Goal: Communication & Community: Share content

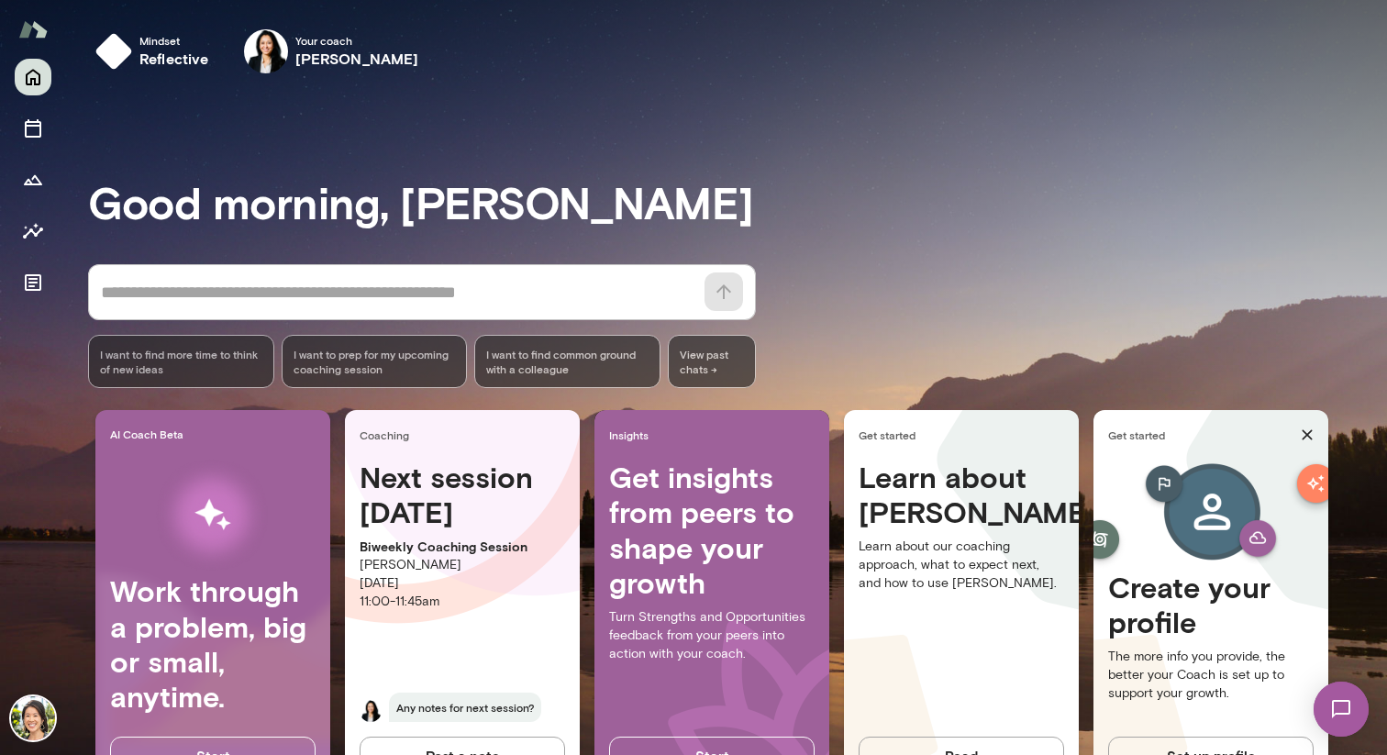
click at [1337, 699] on img at bounding box center [1341, 709] width 75 height 75
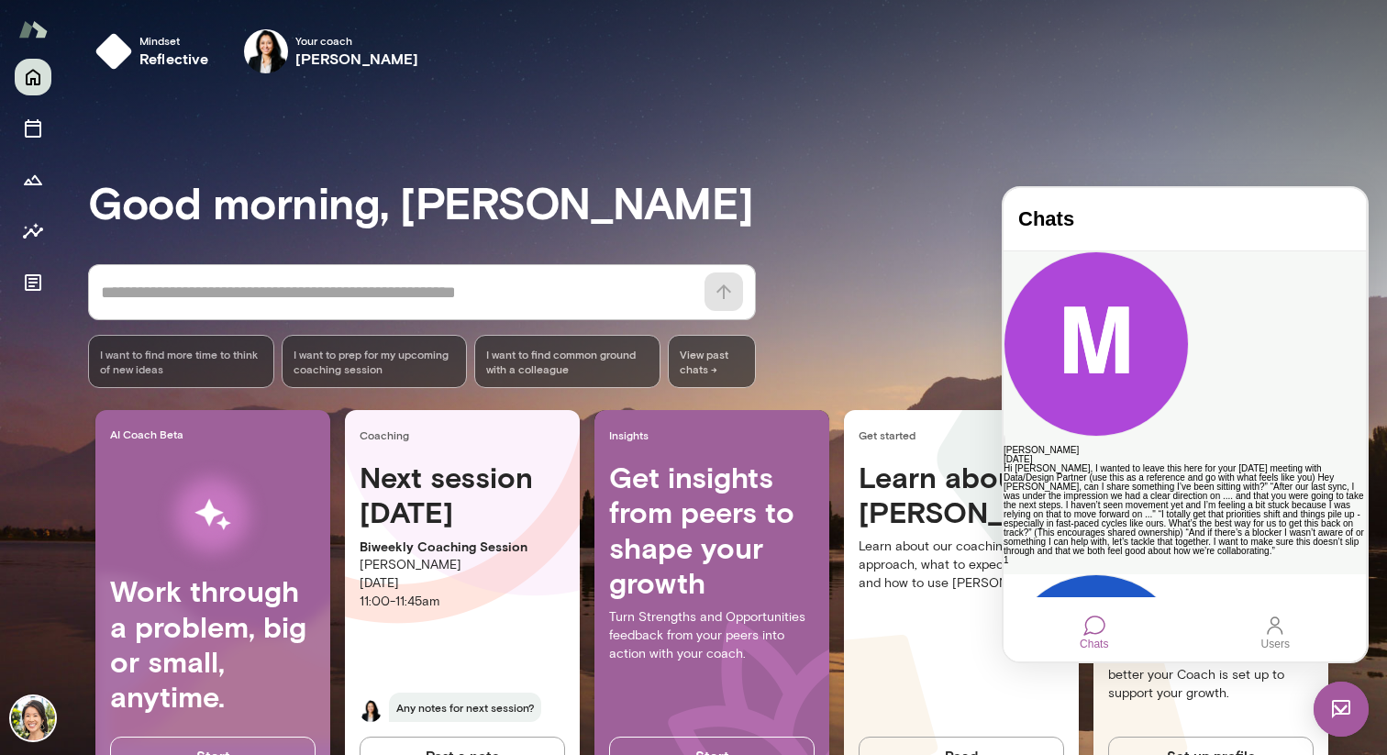
click at [1137, 446] on div "[PERSON_NAME]" at bounding box center [1185, 450] width 362 height 9
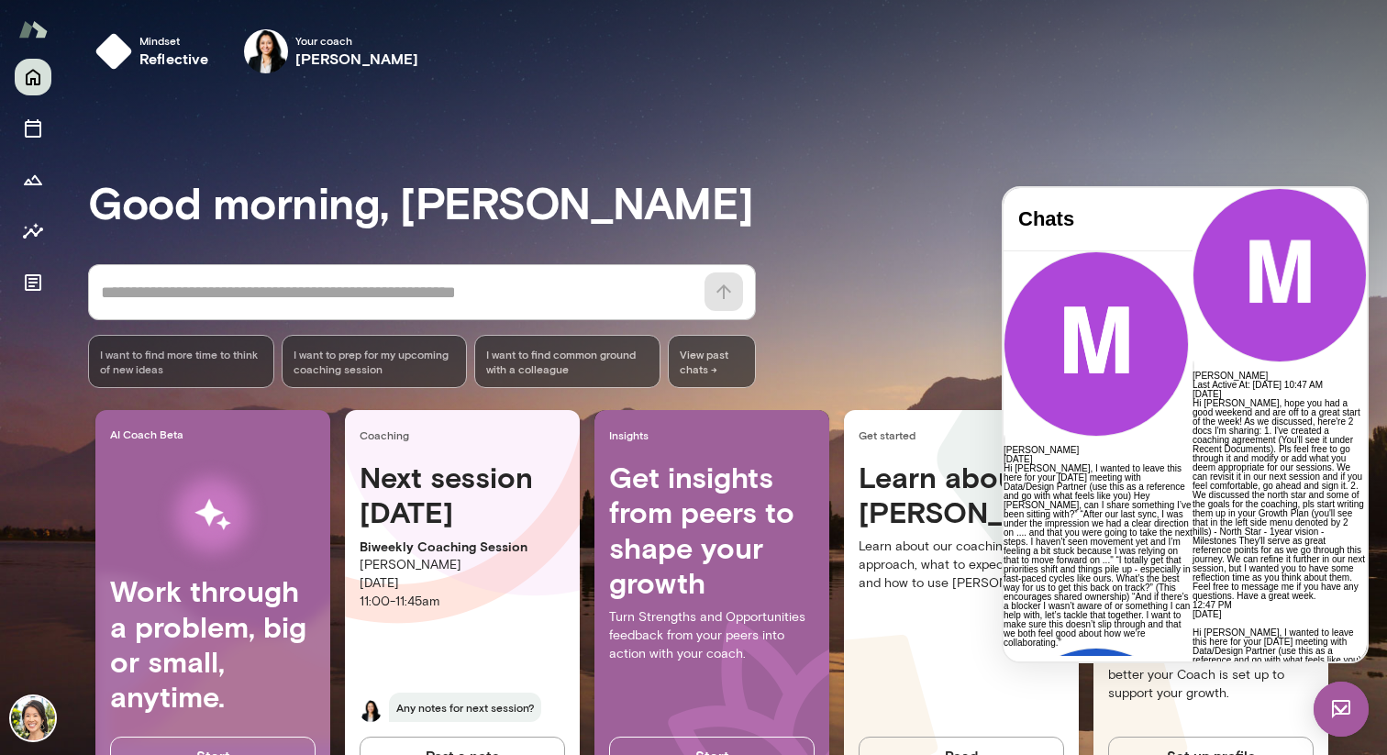
scroll to position [775, 0]
click at [1193, 628] on p "Hi [PERSON_NAME], I wanted to leave this here for your [DATE] meeting with Data…" at bounding box center [1280, 729] width 174 height 202
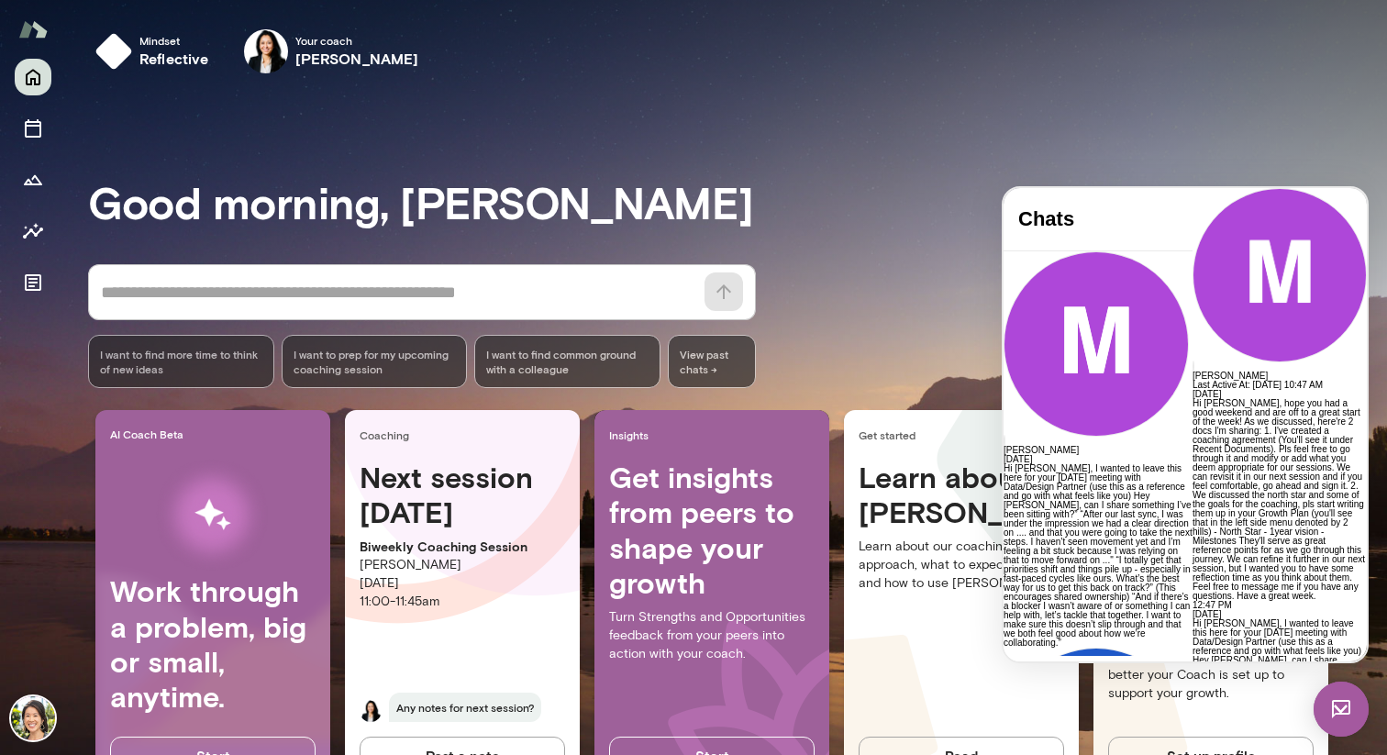
drag, startPoint x: 1149, startPoint y: 636, endPoint x: 1132, endPoint y: 628, distance: 18.9
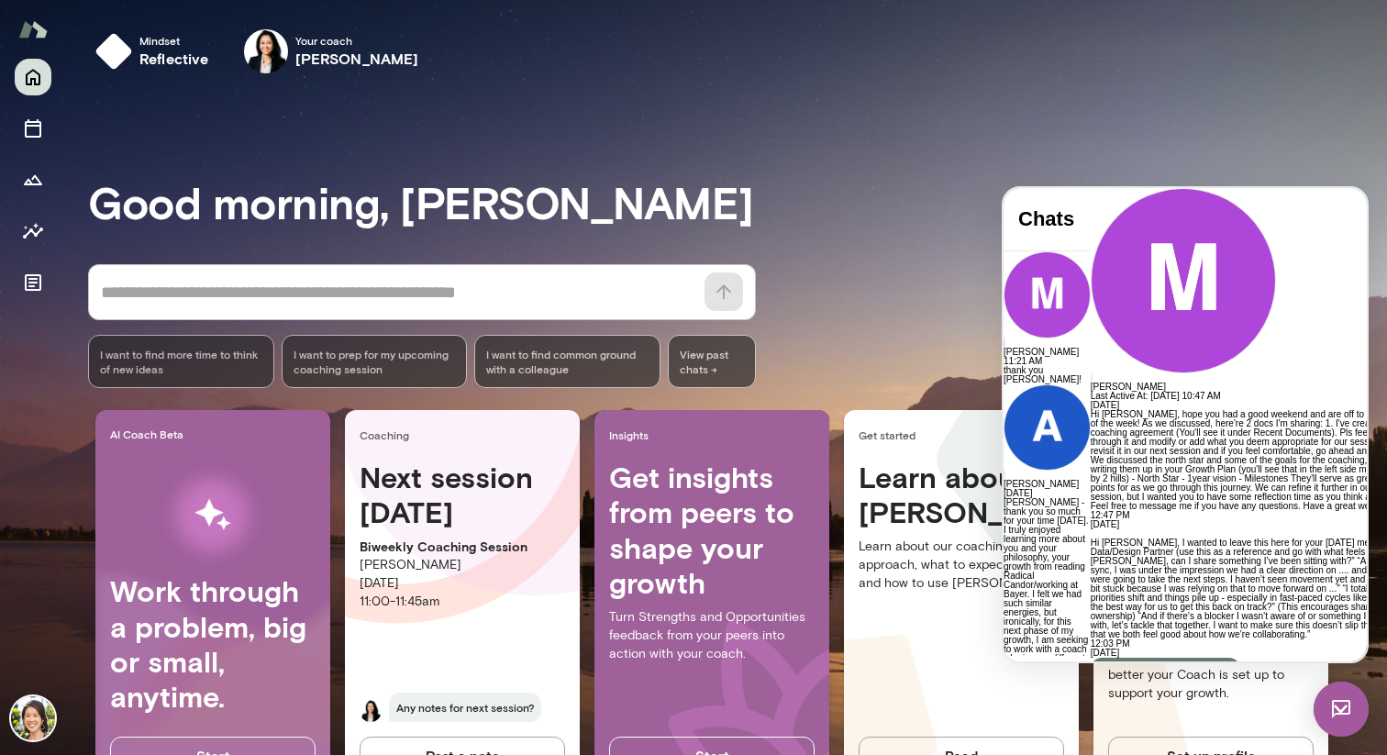
scroll to position [1105, 0]
drag, startPoint x: 1086, startPoint y: 339, endPoint x: 1151, endPoint y: 442, distance: 122.4
click at [1199, 539] on div "Hi [PERSON_NAME], I wanted to leave this here for your [DATE] meeting with Data…" at bounding box center [1257, 589] width 332 height 101
click at [1091, 539] on p "Hi [PERSON_NAME], I wanted to leave this here for your [DATE] meeting with Data…" at bounding box center [1257, 589] width 332 height 101
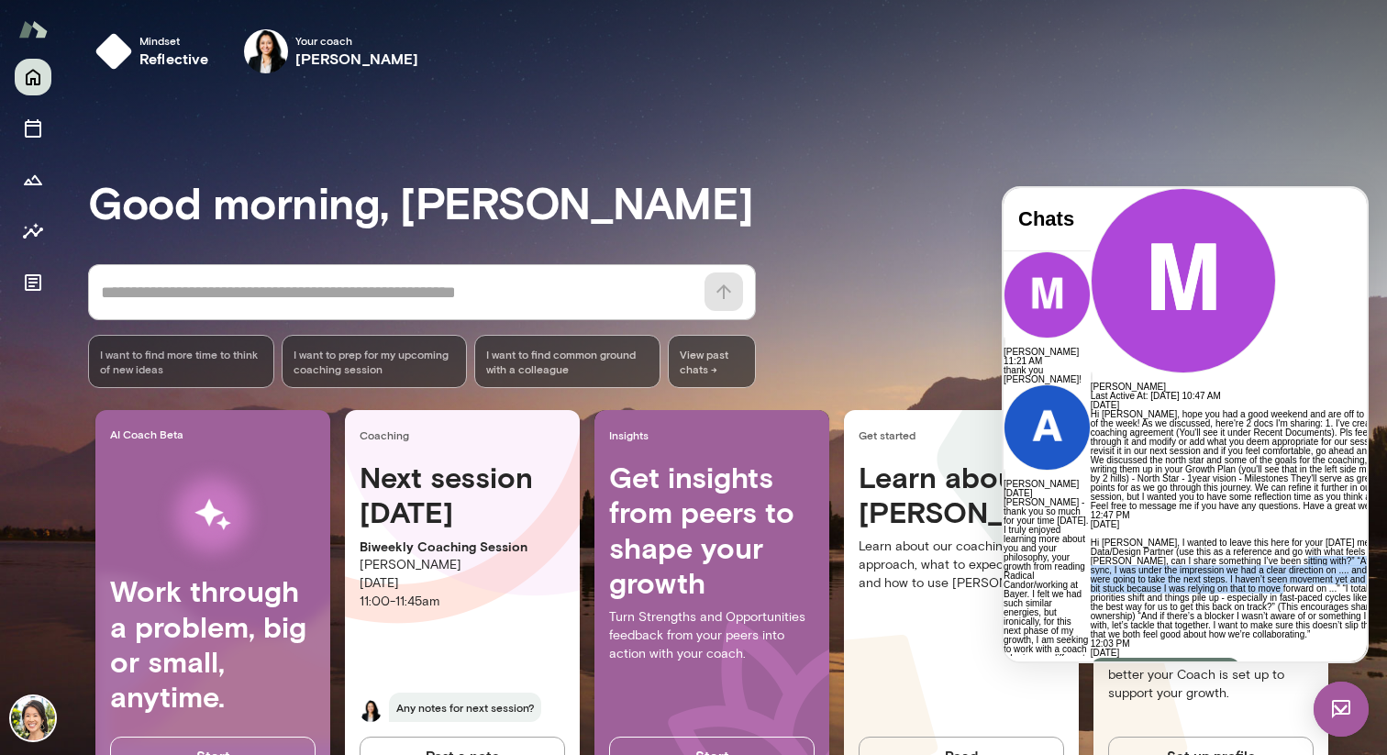
click at [1091, 539] on p "Hi [PERSON_NAME], I wanted to leave this here for your [DATE] meeting with Data…" at bounding box center [1257, 589] width 332 height 101
click at [1112, 539] on p "Hi [PERSON_NAME], I wanted to leave this here for your [DATE] meeting with Data…" at bounding box center [1257, 589] width 332 height 101
click at [1127, 539] on p "Hi [PERSON_NAME], I wanted to leave this here for your [DATE] meeting with Data…" at bounding box center [1257, 589] width 332 height 101
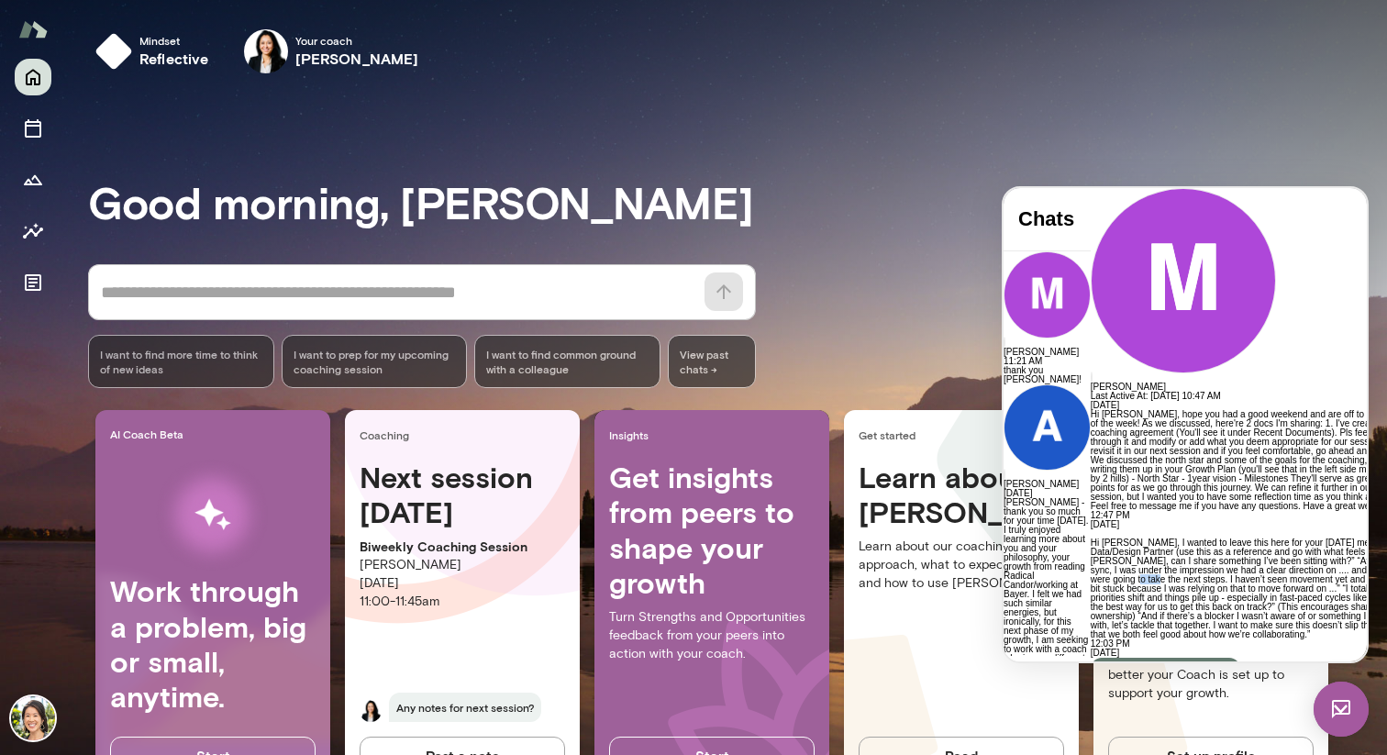
click at [1127, 539] on p "Hi [PERSON_NAME], I wanted to leave this here for your [DATE] meeting with Data…" at bounding box center [1257, 589] width 332 height 101
click at [1110, 539] on p "Hi [PERSON_NAME], I wanted to leave this here for your [DATE] meeting with Data…" at bounding box center [1257, 589] width 332 height 101
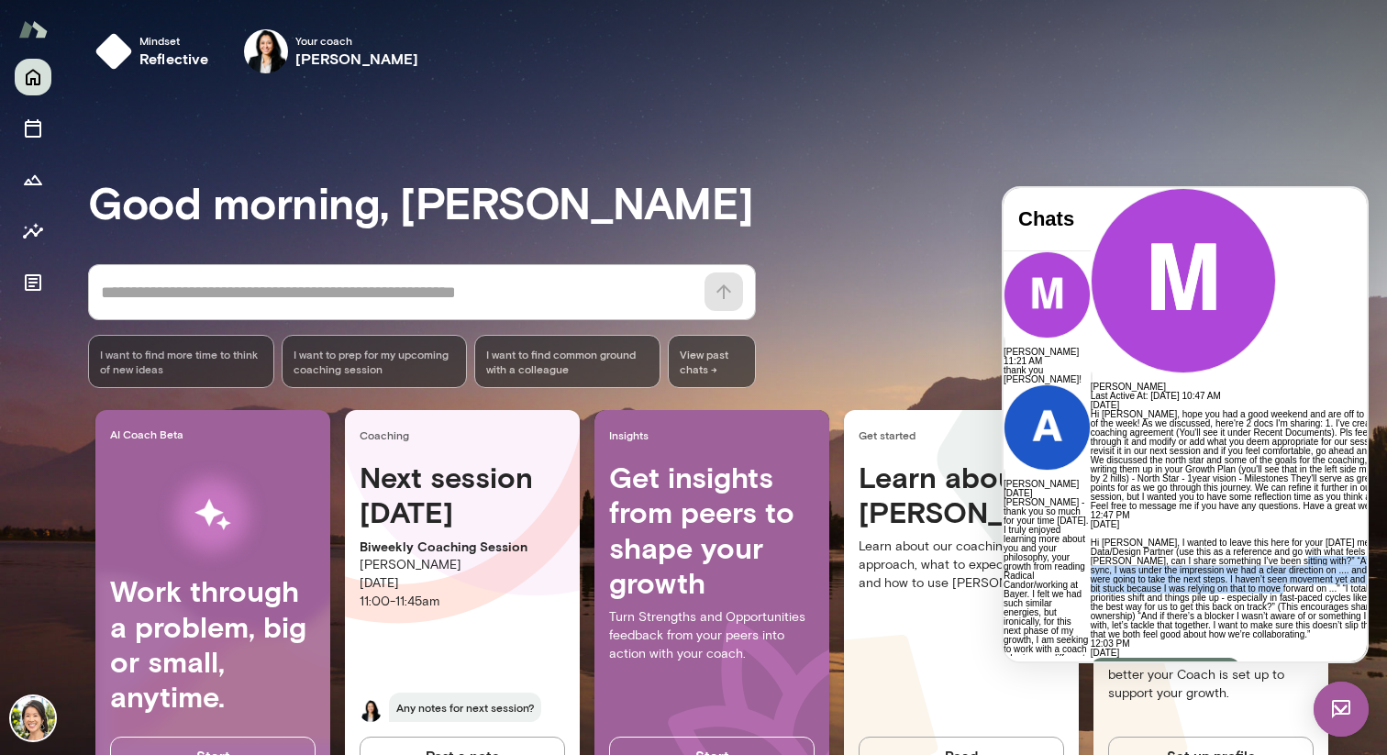
scroll to position [1239, 0]
click at [1112, 539] on p "Hi [PERSON_NAME], I wanted to leave this here for your [DATE] meeting with Data…" at bounding box center [1257, 589] width 332 height 101
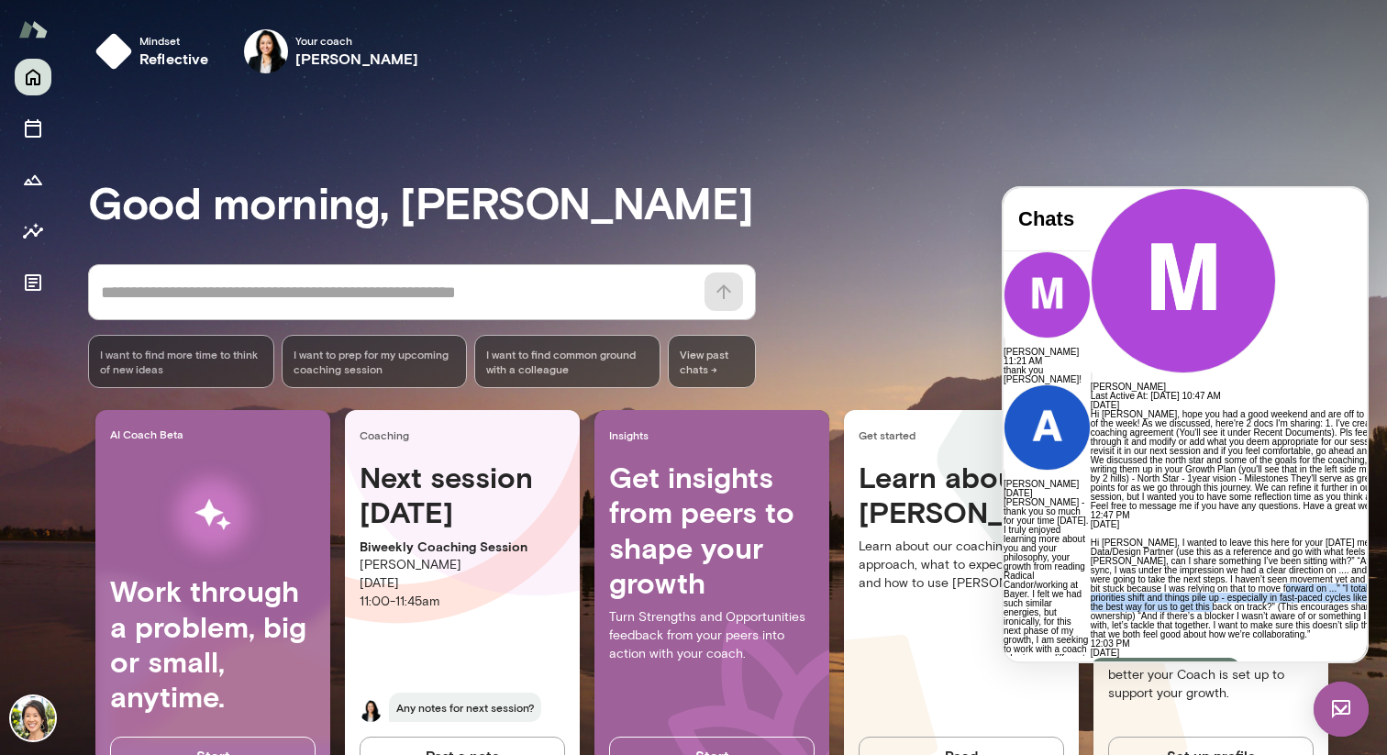
click at [1112, 539] on p "Hi [PERSON_NAME], I wanted to leave this here for your [DATE] meeting with Data…" at bounding box center [1257, 589] width 332 height 101
click at [1094, 539] on p "Hi [PERSON_NAME], I wanted to leave this here for your [DATE] meeting with Data…" at bounding box center [1257, 589] width 332 height 101
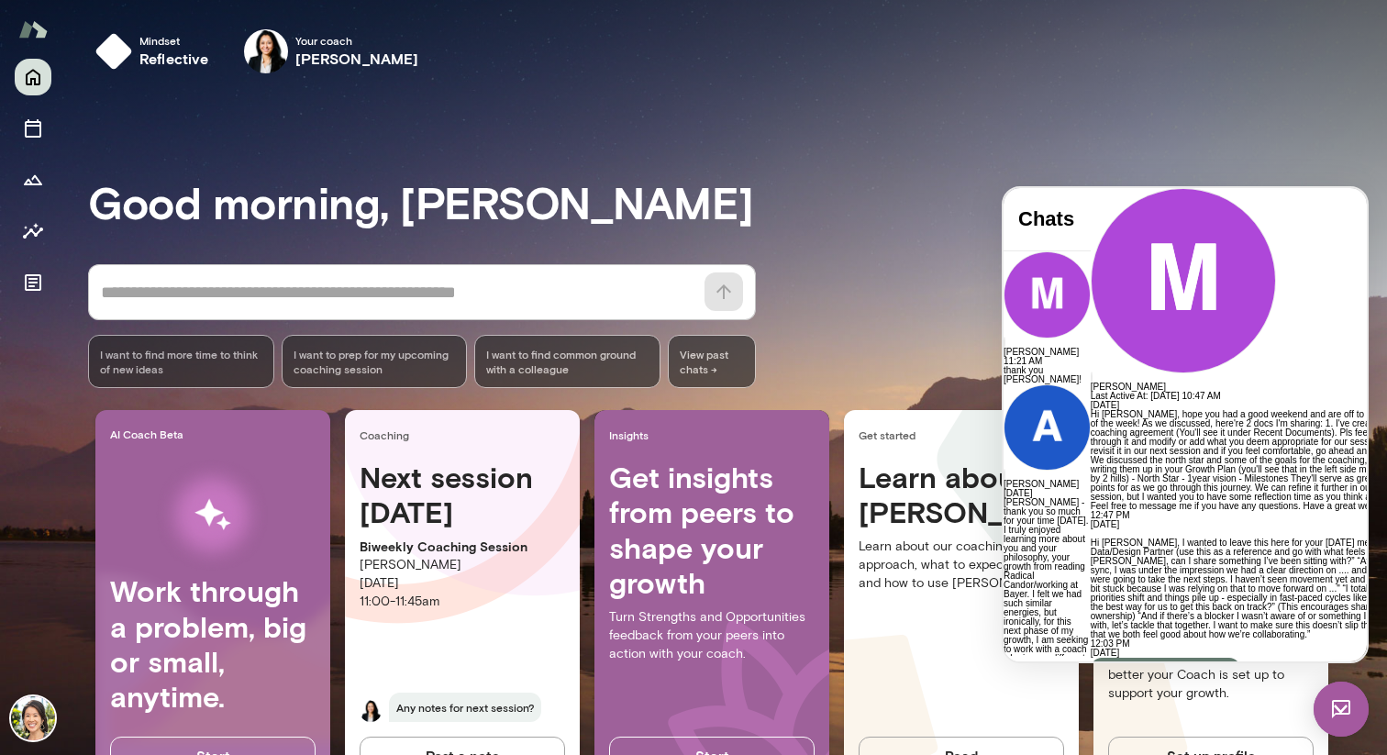
click at [1105, 539] on p "Hi [PERSON_NAME], I wanted to leave this here for your [DATE] meeting with Data…" at bounding box center [1257, 589] width 332 height 101
click at [1110, 539] on p "Hi [PERSON_NAME], I wanted to leave this here for your [DATE] meeting with Data…" at bounding box center [1257, 589] width 332 height 101
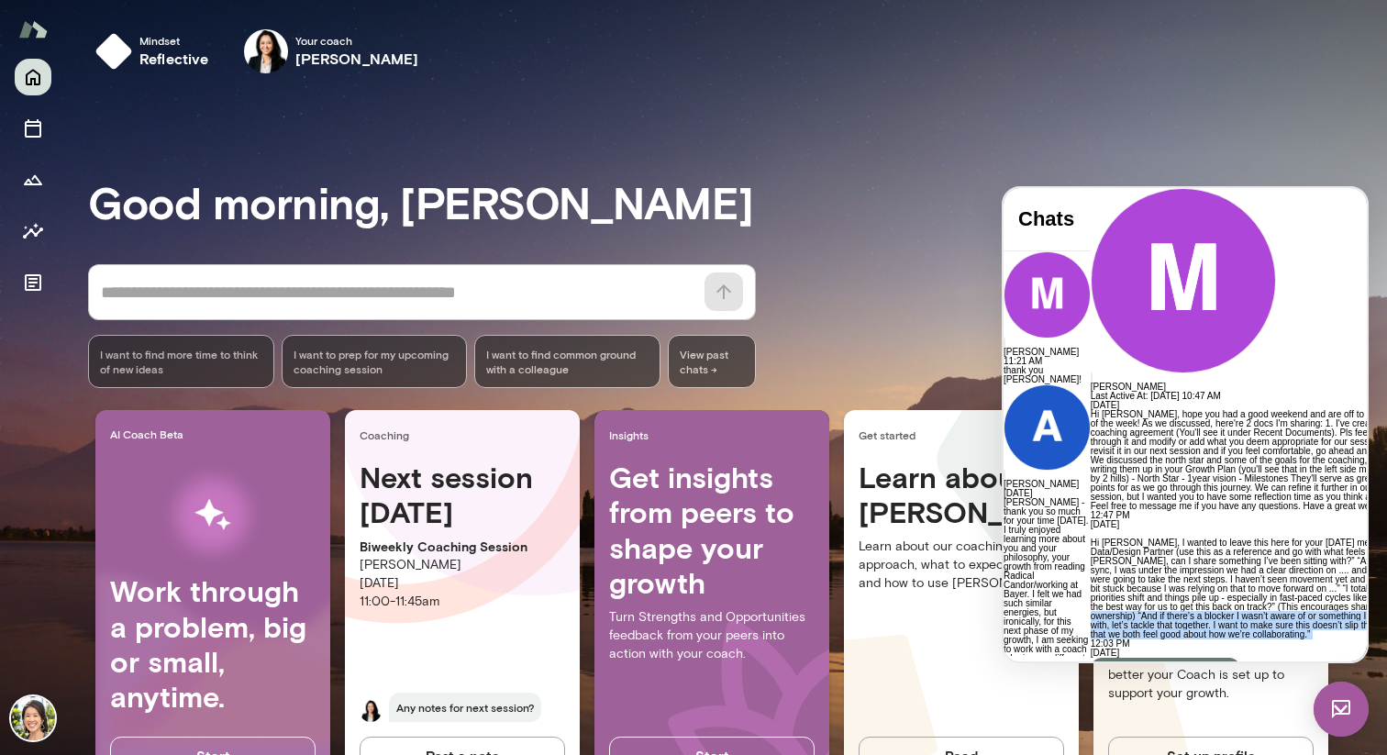
click at [1110, 539] on p "Hi [PERSON_NAME], I wanted to leave this here for your [DATE] meeting with Data…" at bounding box center [1257, 589] width 332 height 101
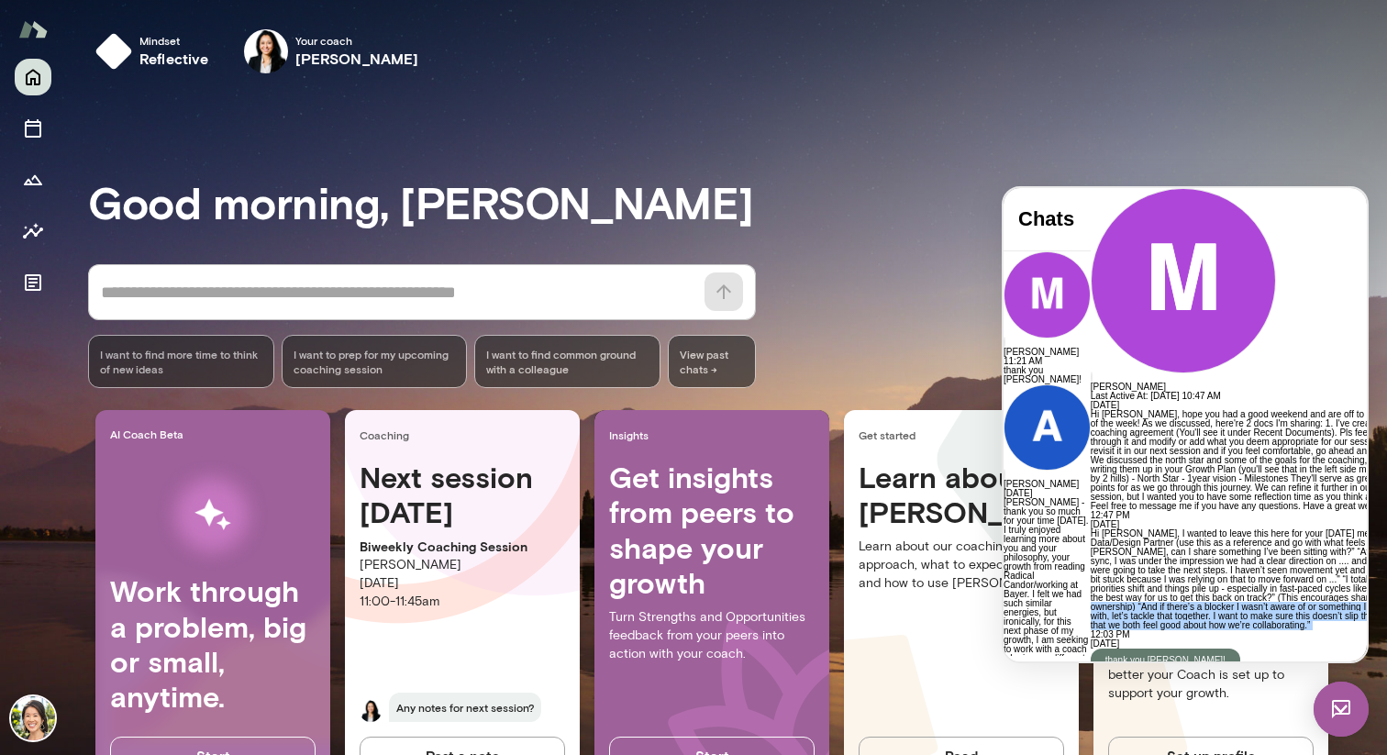
click at [1171, 106] on div "Mindset reflective Your coach [PERSON_NAME] Your coach [PERSON_NAME]" at bounding box center [726, 55] width 1321 height 110
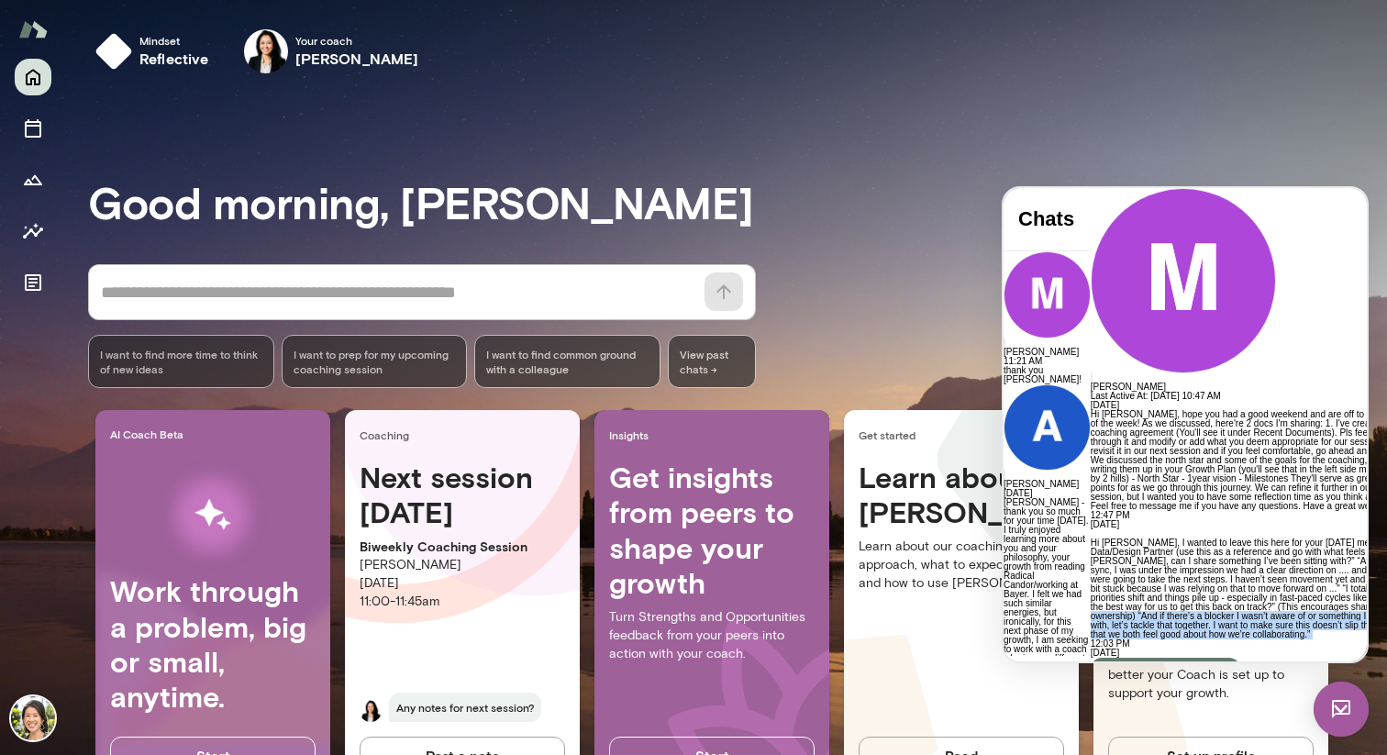
click at [1142, 539] on p "Hi [PERSON_NAME], I wanted to leave this here for your [DATE] meeting with Data…" at bounding box center [1257, 589] width 332 height 101
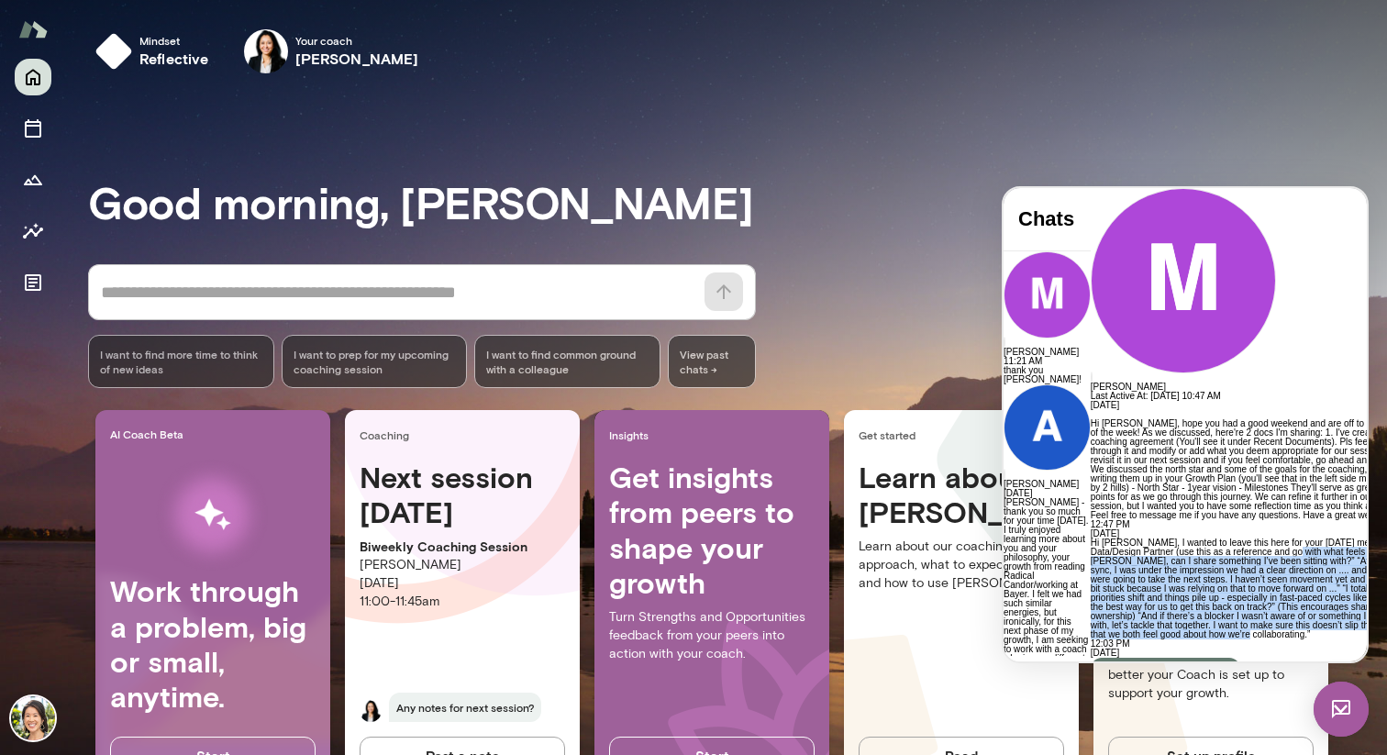
scroll to position [872, 0]
drag, startPoint x: 1138, startPoint y: 376, endPoint x: 1035, endPoint y: 444, distance: 123.1
click at [1091, 539] on div "Hi [PERSON_NAME], I wanted to leave this here for your [DATE] meeting with Data…" at bounding box center [1257, 589] width 332 height 101
copy p "Hey [PERSON_NAME], can I share something I’ve been sitting with?” “After our la…"
